Goal: Task Accomplishment & Management: Manage account settings

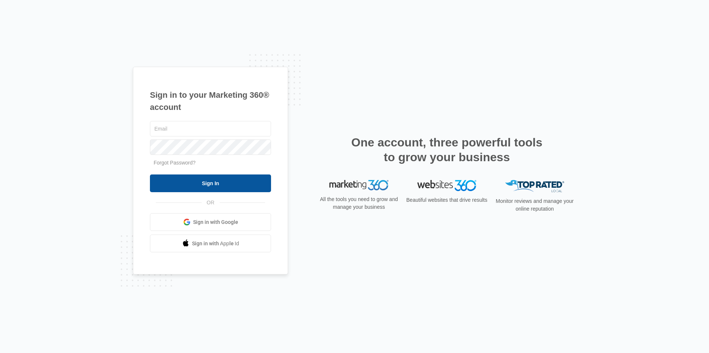
type input "[EMAIL_ADDRESS][DOMAIN_NAME]"
click at [204, 188] on input "Sign In" at bounding box center [210, 184] width 121 height 18
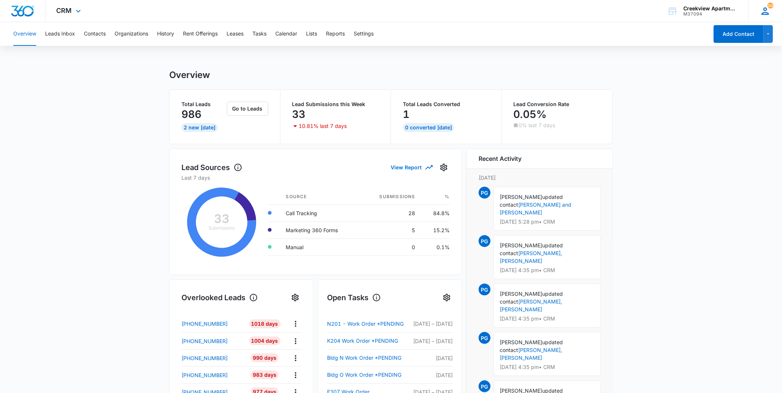
click at [765, 11] on icon at bounding box center [764, 11] width 11 height 11
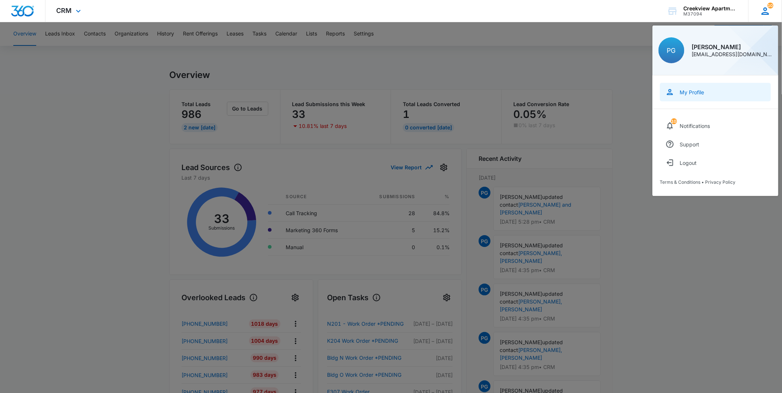
click at [715, 98] on link "My Profile" at bounding box center [715, 92] width 111 height 18
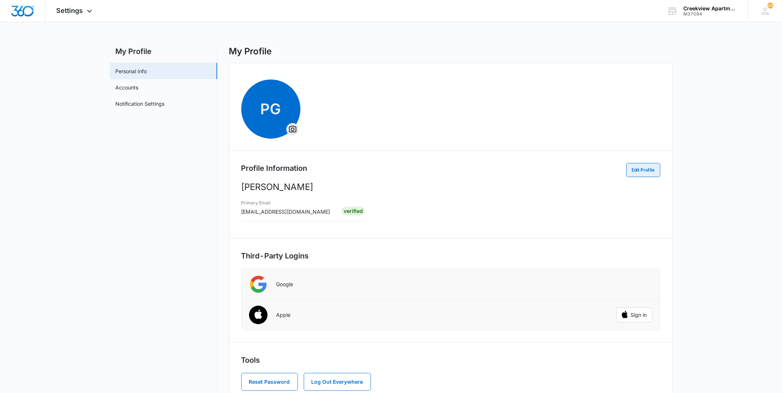
click at [646, 167] on button "Edit Profile" at bounding box center [643, 170] width 34 height 14
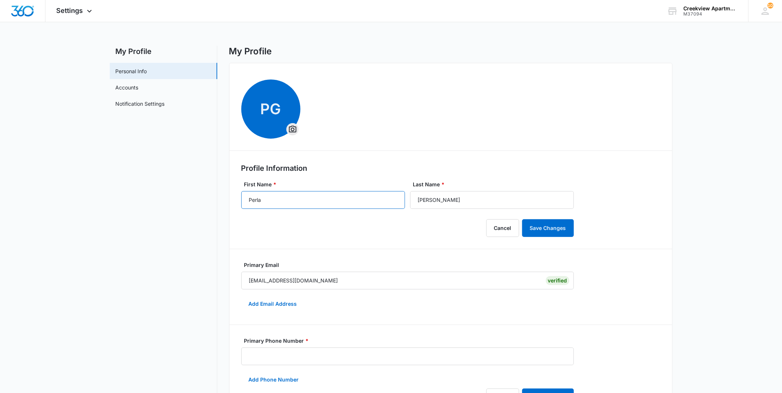
drag, startPoint x: 293, startPoint y: 202, endPoint x: 196, endPoint y: 204, distance: 96.4
click at [196, 204] on div "My Profile Personal Info Accounts Notification Settings My Profile PG Profile I…" at bounding box center [391, 314] width 562 height 537
type input "Marissa"
type input "Antola"
click at [546, 226] on button "Save Changes" at bounding box center [548, 228] width 52 height 18
